Goal: Complete application form

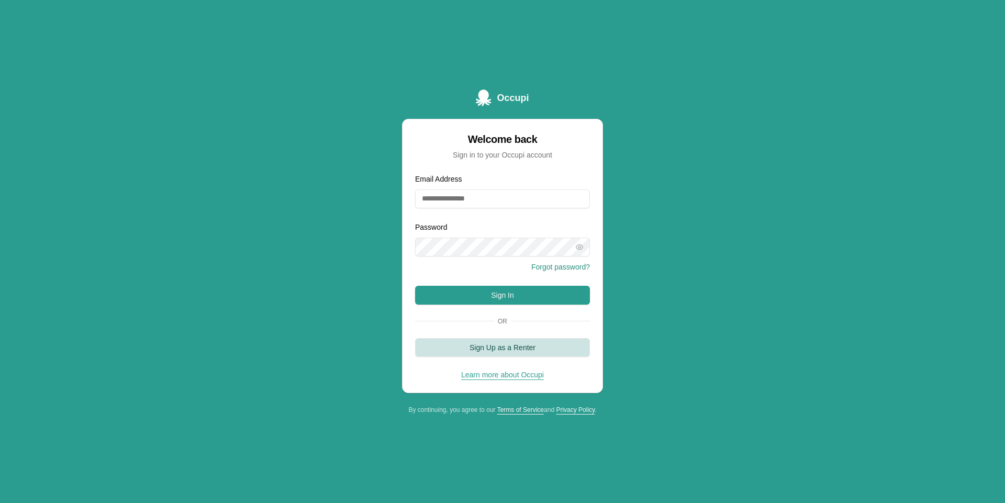
click at [490, 343] on button "Sign Up as a Renter" at bounding box center [502, 347] width 175 height 19
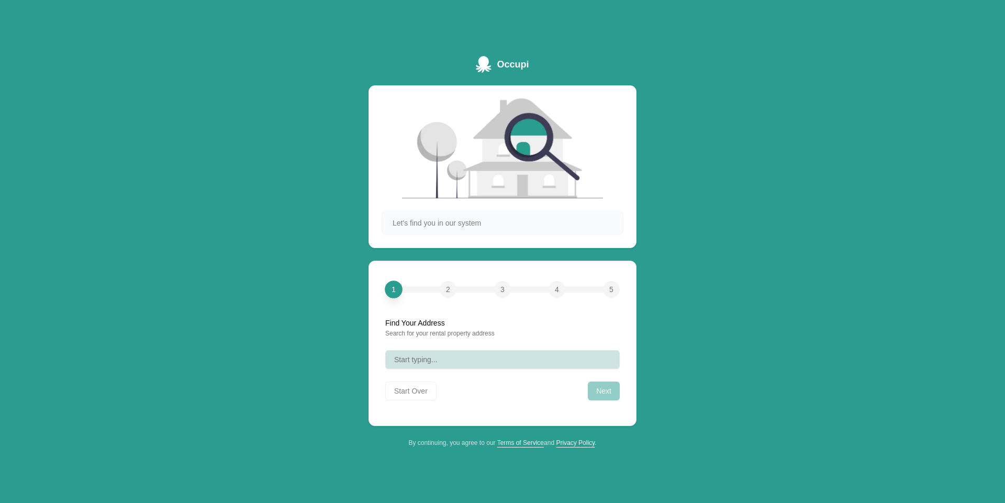
click at [478, 359] on button "Start typing..." at bounding box center [502, 359] width 235 height 19
type input "**********"
click at [602, 362] on div "Clear" at bounding box center [604, 359] width 13 height 13
